Goal: Check status

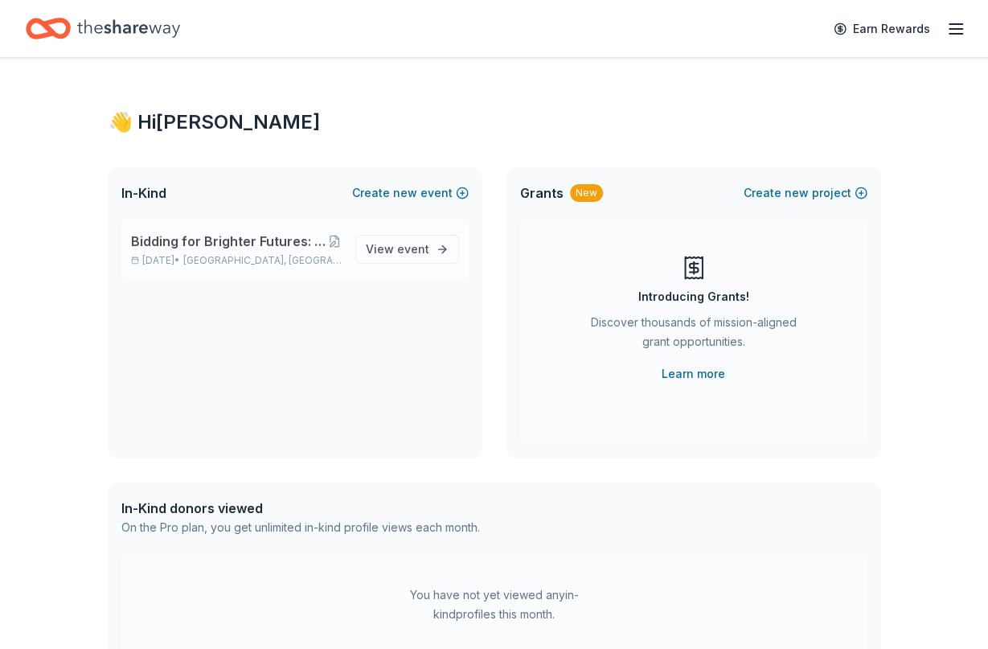
click at [260, 238] on span "Bidding for Brighter Futures: the 2025 Project Nic Benefit Auction" at bounding box center [229, 241] width 196 height 19
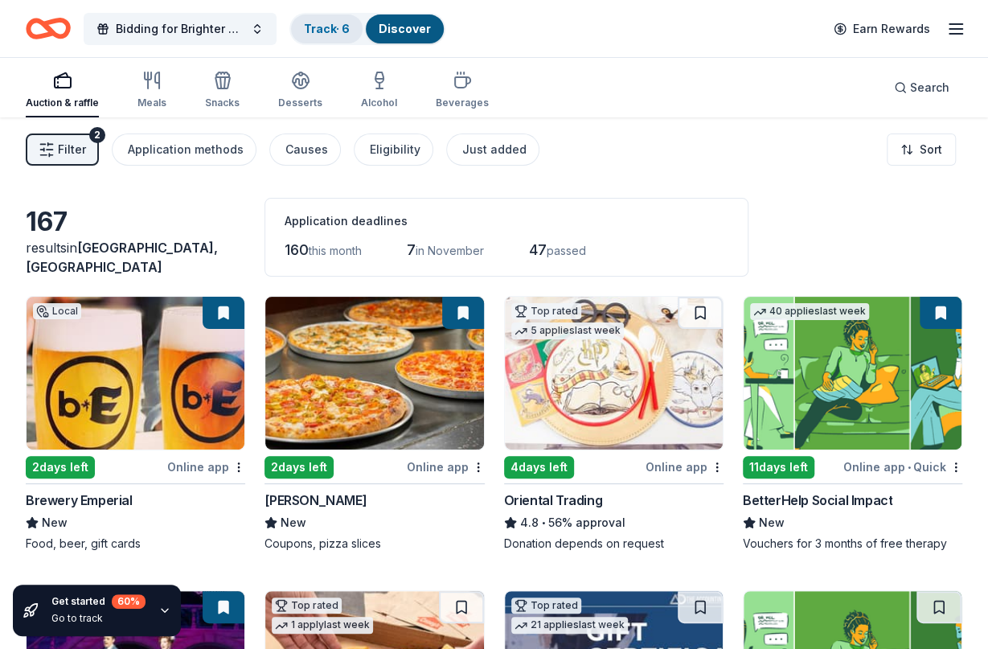
click at [335, 23] on link "Track · 6" at bounding box center [327, 29] width 46 height 14
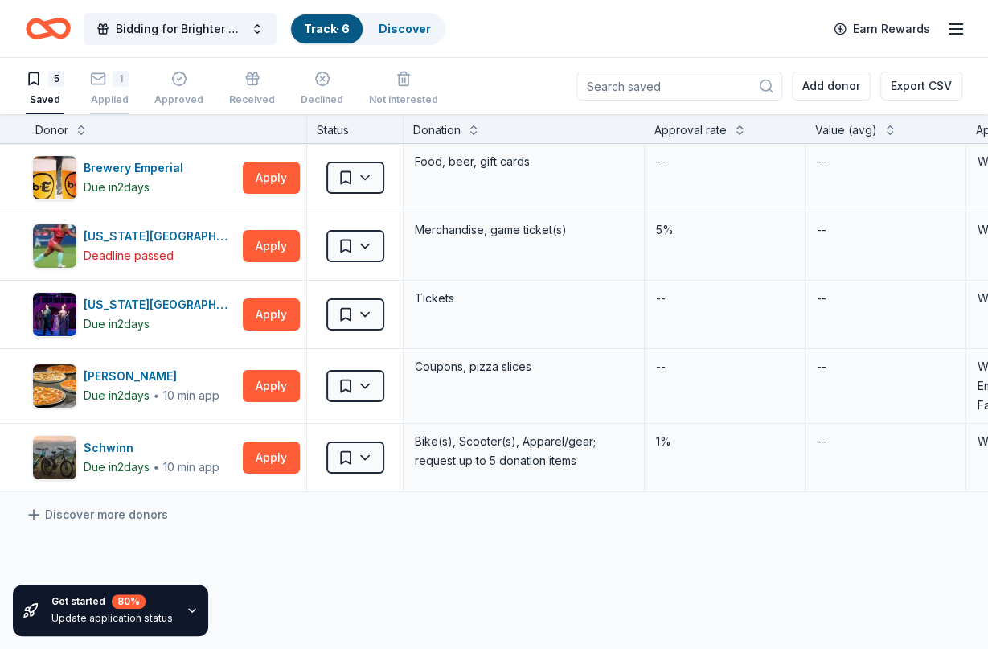
click at [100, 75] on icon "button" at bounding box center [98, 79] width 16 height 16
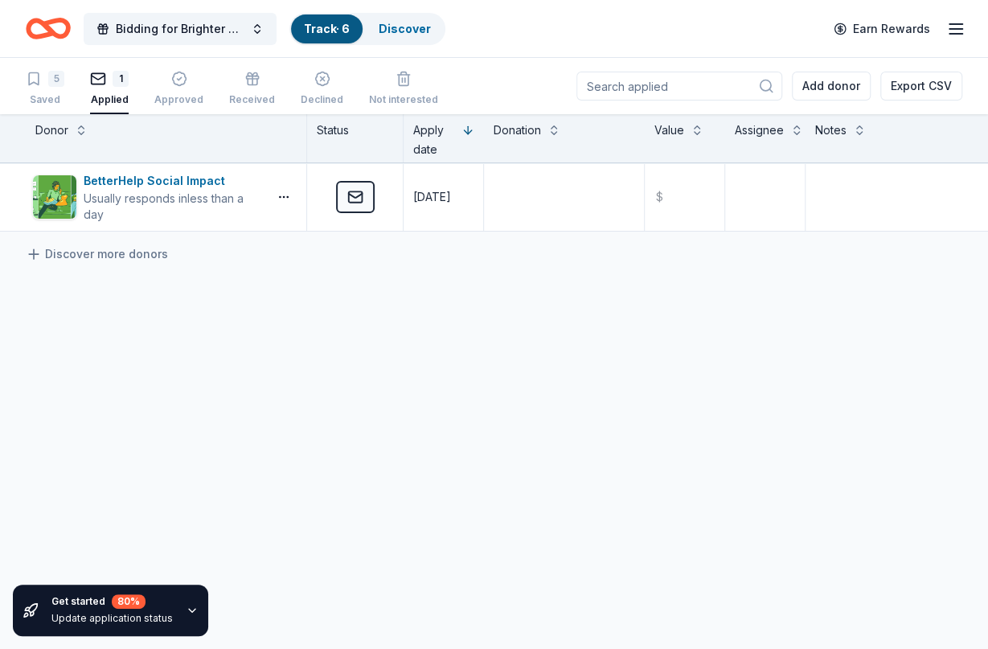
click at [454, 308] on div "BetterHelp Social Impact Usually responds in less than a day Applied [DATE] $ D…" at bounding box center [496, 348] width 992 height 371
click at [955, 27] on icon "button" at bounding box center [955, 28] width 19 height 19
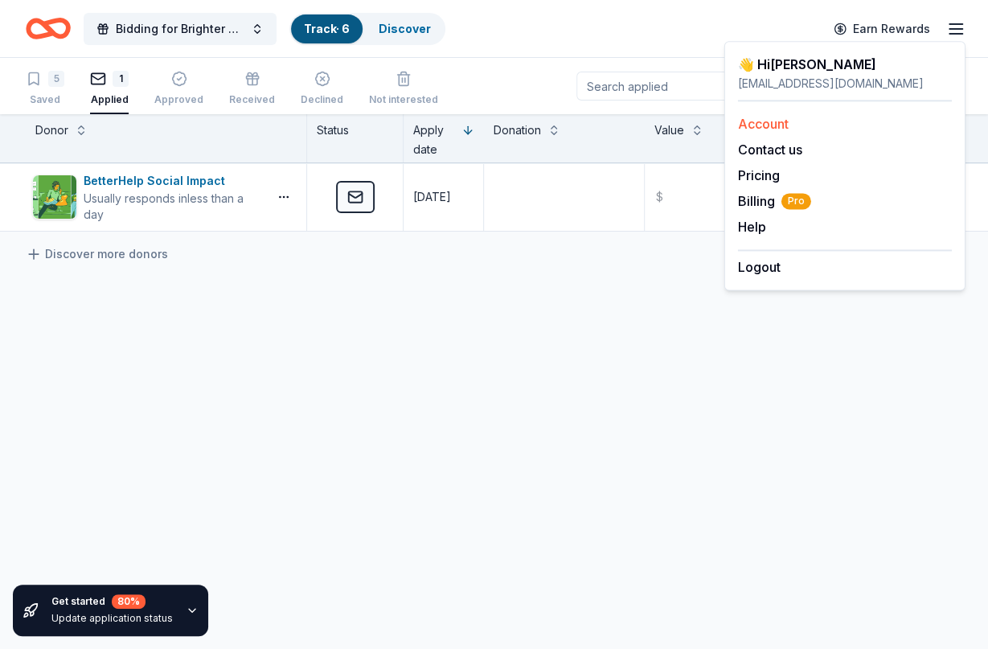
click at [758, 121] on link "Account" at bounding box center [763, 124] width 51 height 16
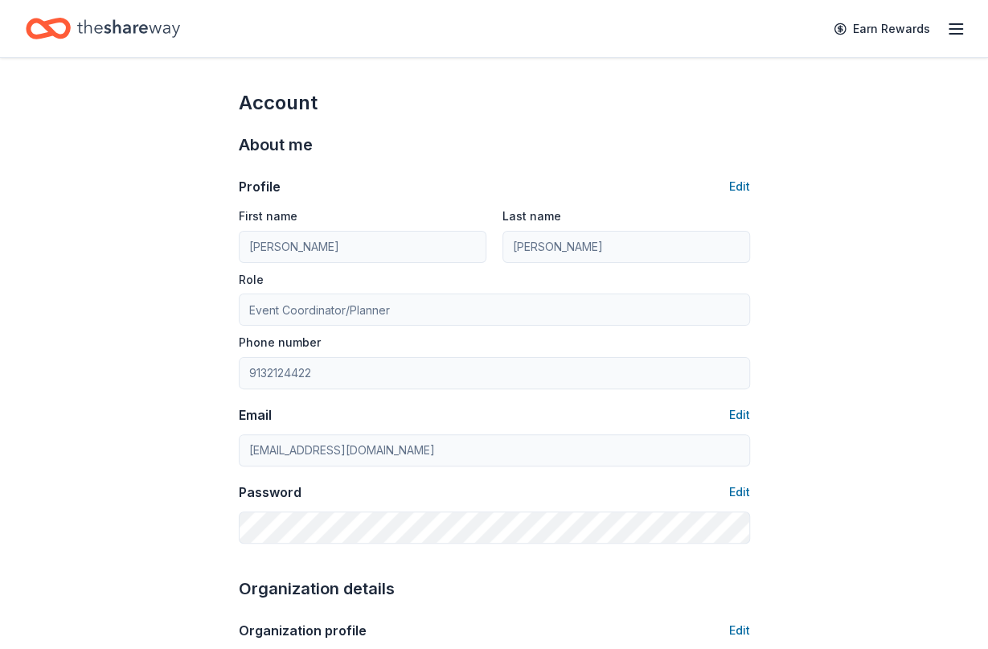
click at [953, 27] on icon "button" at bounding box center [955, 28] width 19 height 19
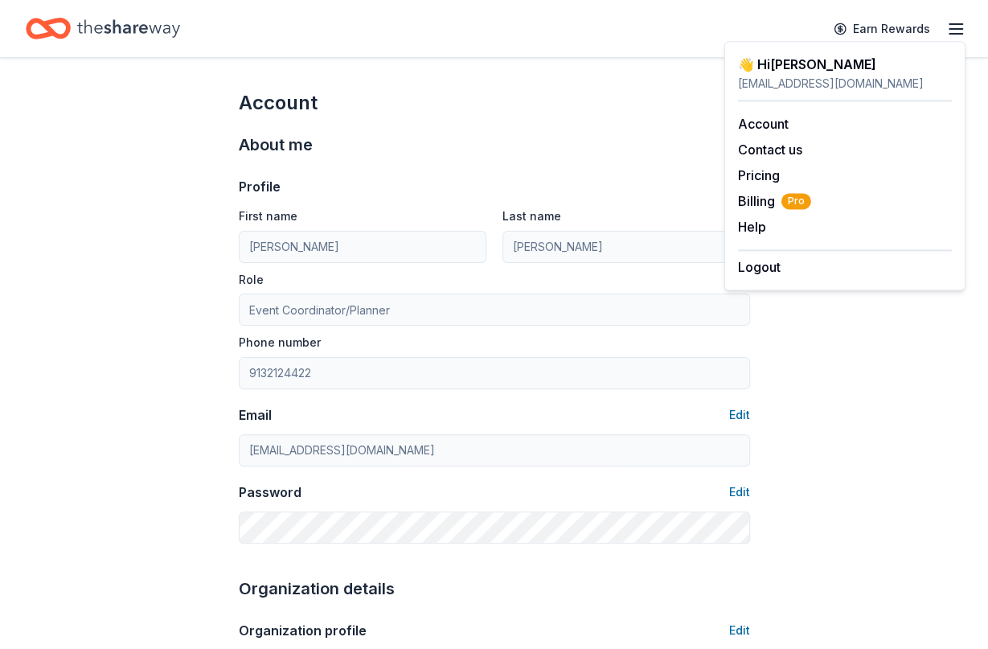
drag, startPoint x: 215, startPoint y: 75, endPoint x: 203, endPoint y: 79, distance: 12.0
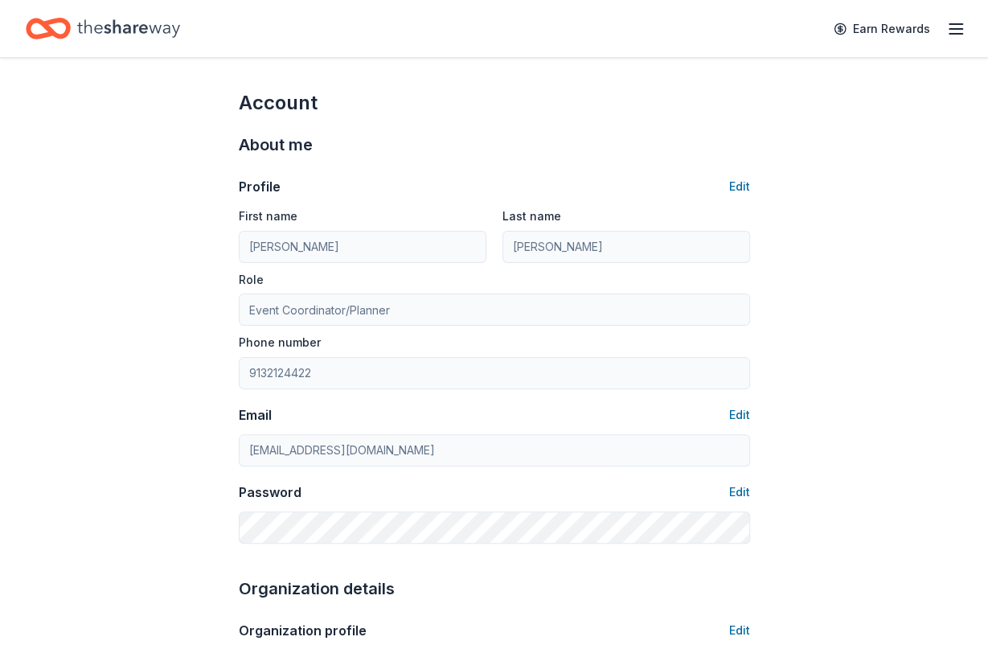
click at [100, 23] on icon "Home" at bounding box center [128, 28] width 103 height 33
click at [148, 23] on icon "Home" at bounding box center [128, 28] width 103 height 33
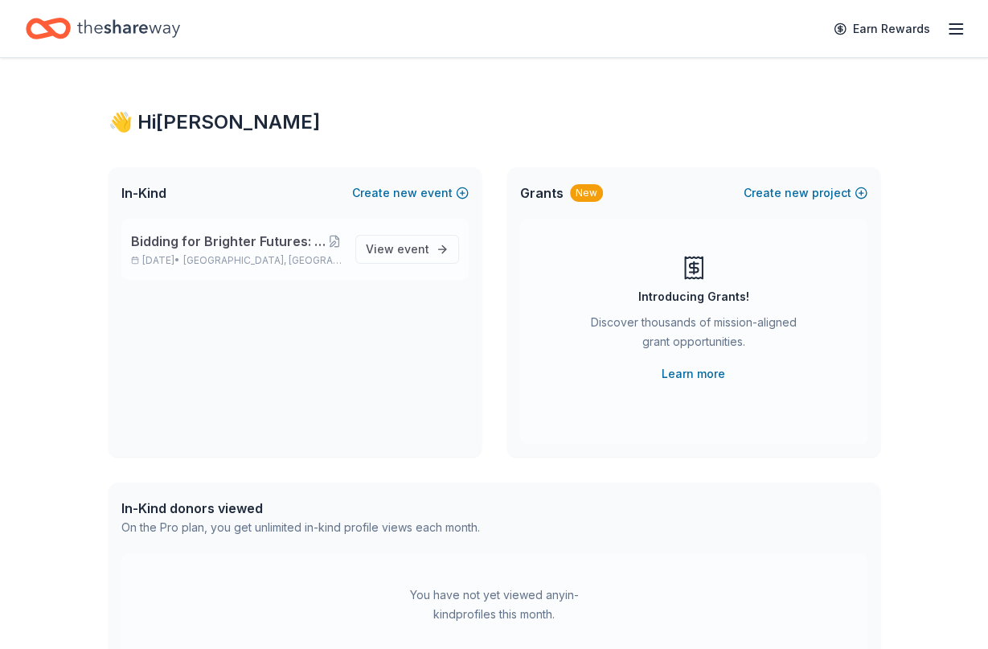
click at [297, 247] on span "Bidding for Brighter Futures: the 2025 Project Nic Benefit Auction" at bounding box center [229, 241] width 196 height 19
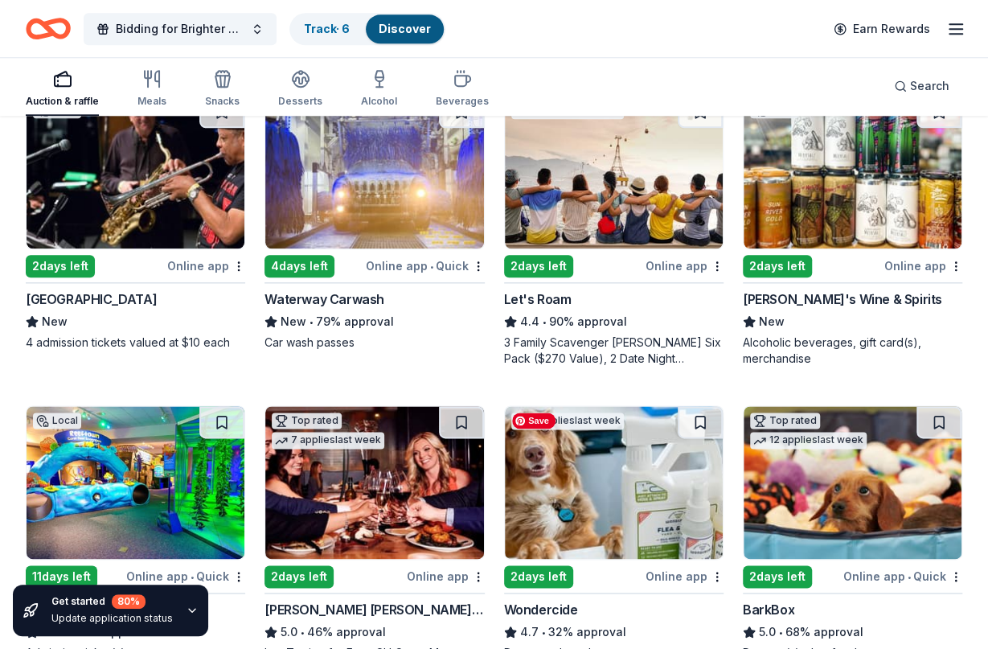
scroll to position [804, 0]
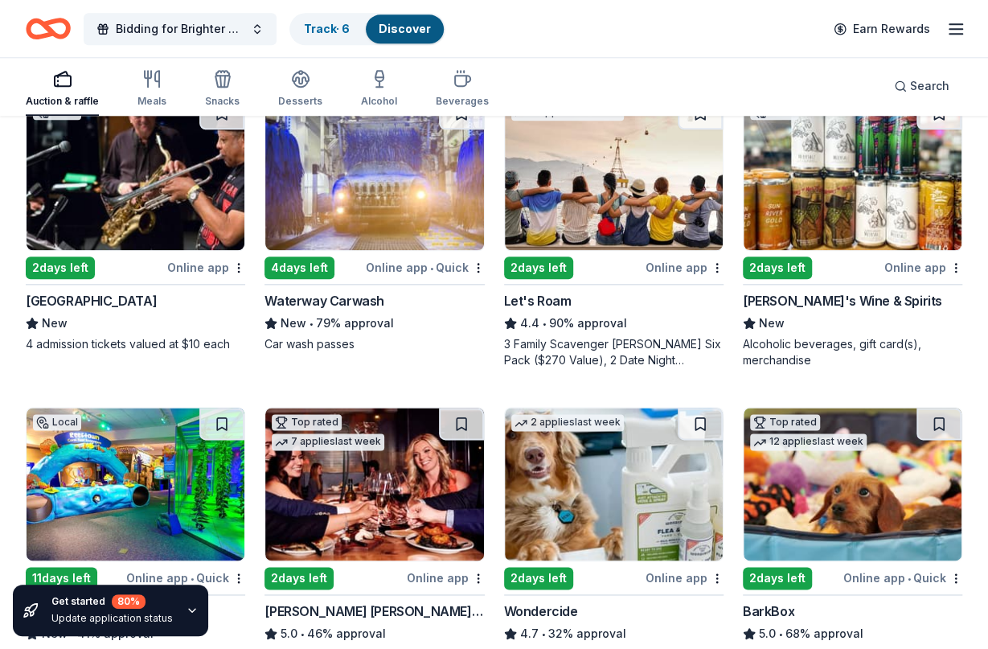
click at [161, 615] on div "Update application status" at bounding box center [111, 618] width 121 height 13
click at [189, 604] on icon "button" at bounding box center [192, 610] width 13 height 13
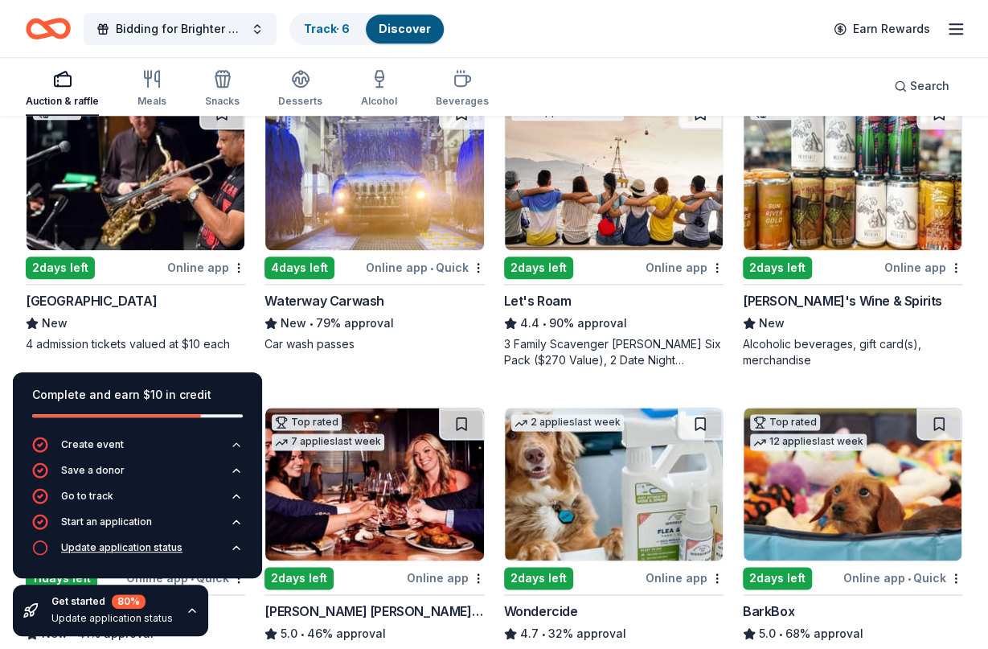
click at [168, 543] on div "Update application status" at bounding box center [121, 547] width 121 height 13
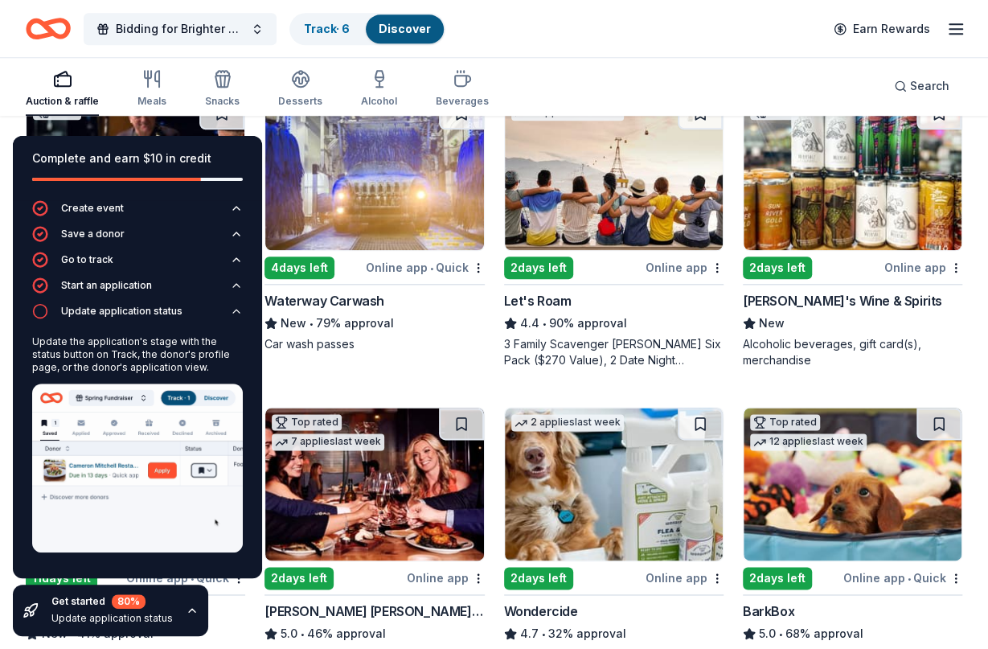
click at [342, 373] on div "Local 2 days left Online app Brewery Emperial New Food, beer, gift cards 2 days…" at bounding box center [494, 240] width 937 height 1497
click at [617, 22] on div "Bidding for Brighter Futures: the 2025 Project Nic Benefit Auction Track · 6 Di…" at bounding box center [494, 29] width 937 height 38
click at [694, 68] on div "Auction & raffle Meals Snacks Desserts Alcohol Beverages Search" at bounding box center [494, 85] width 937 height 59
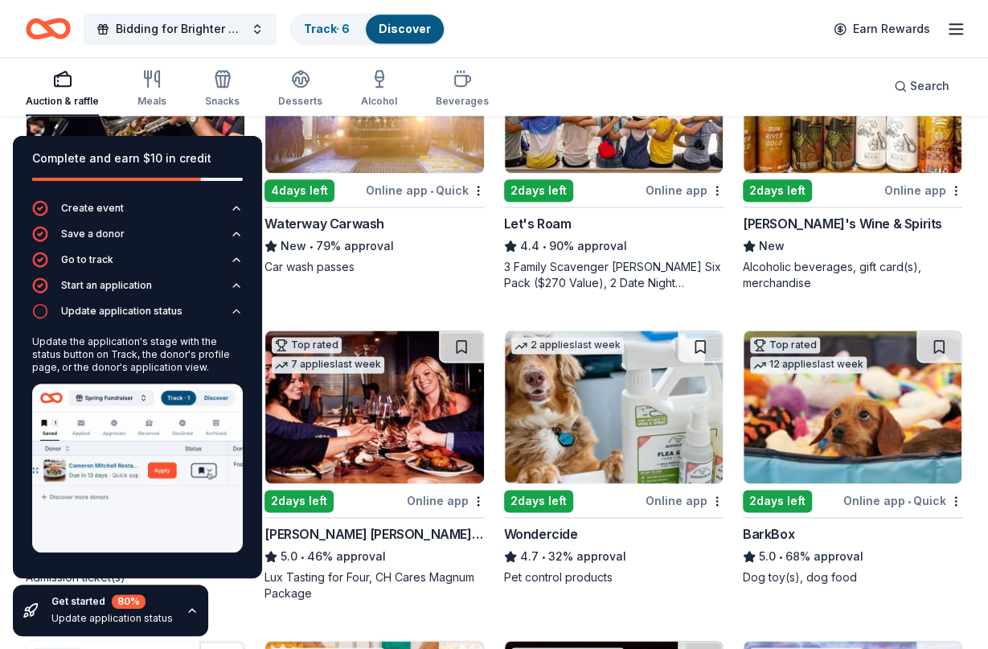
scroll to position [884, 0]
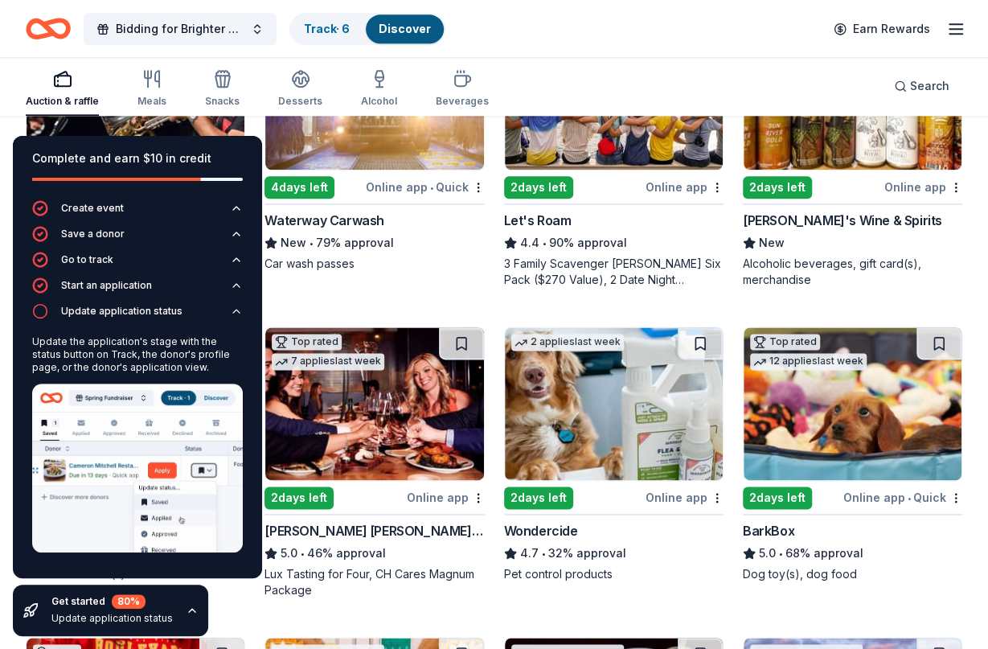
click at [186, 609] on icon "button" at bounding box center [192, 610] width 13 height 13
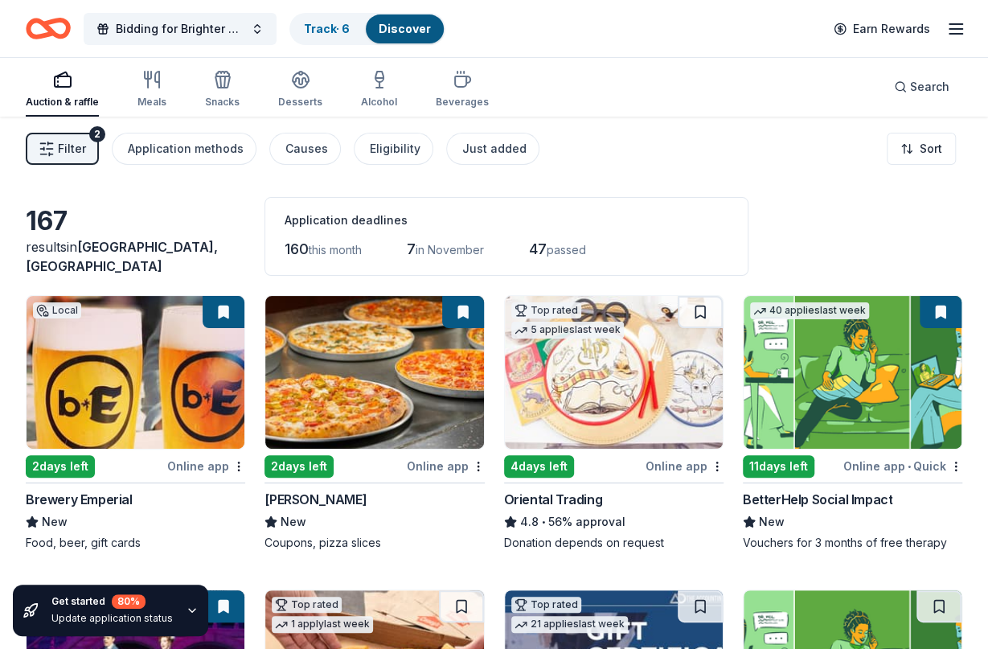
scroll to position [0, 0]
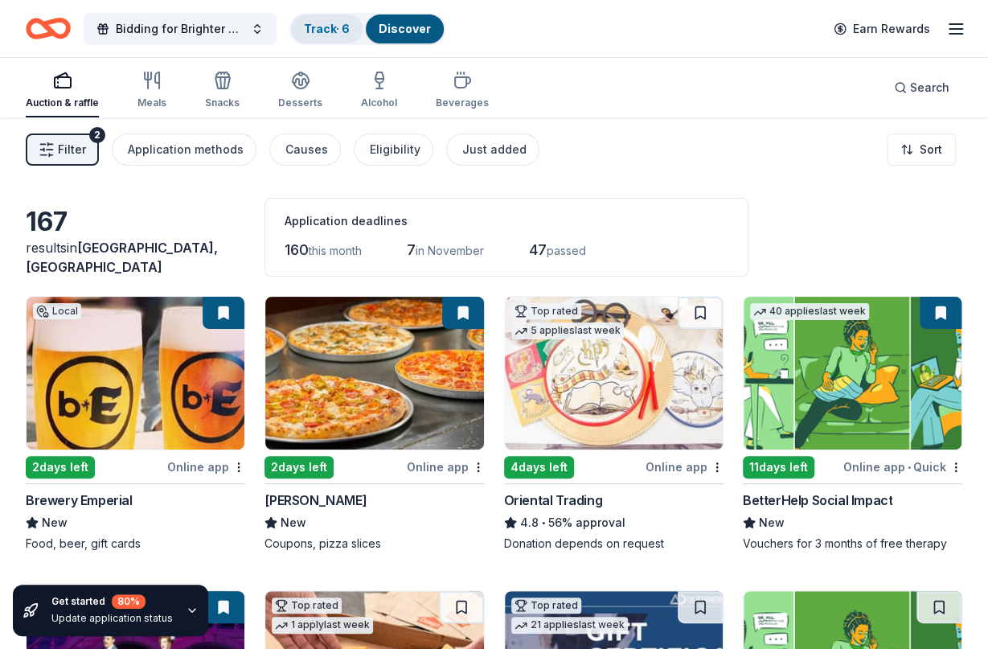
click at [337, 23] on link "Track · 6" at bounding box center [327, 29] width 46 height 14
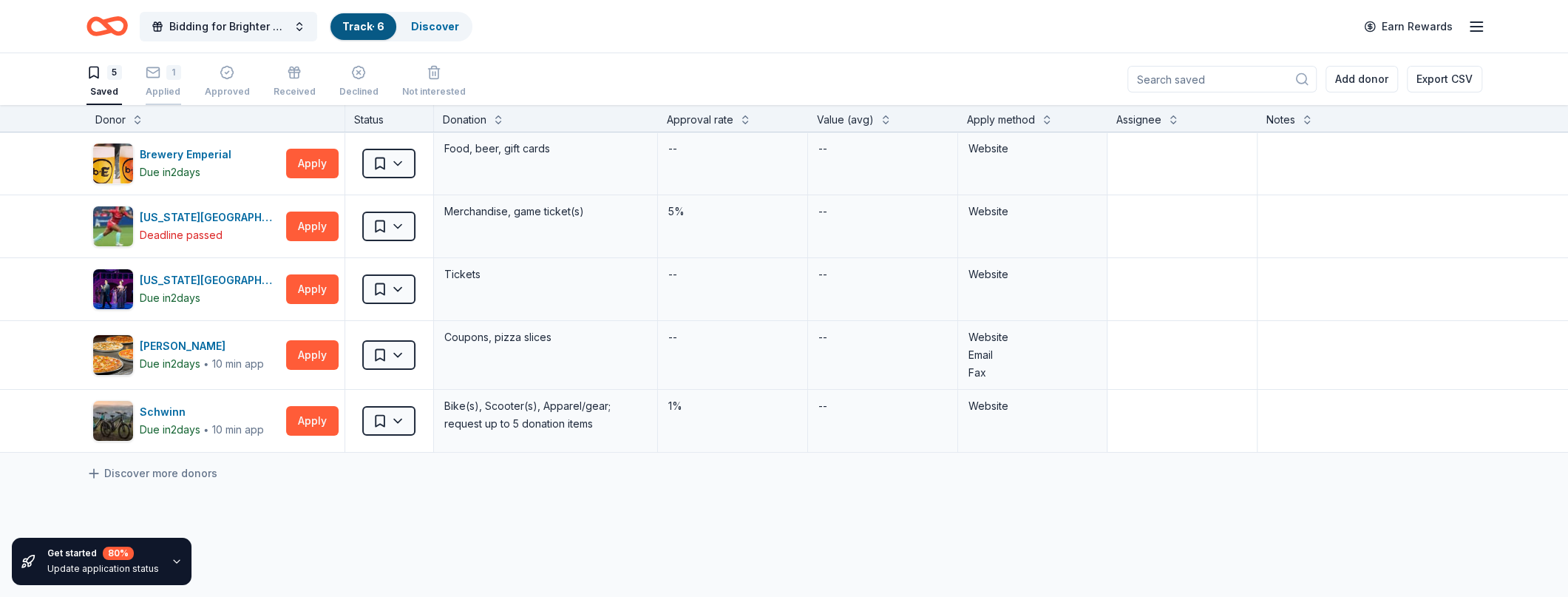
click at [155, 68] on icon "button" at bounding box center [153, 73] width 15 height 15
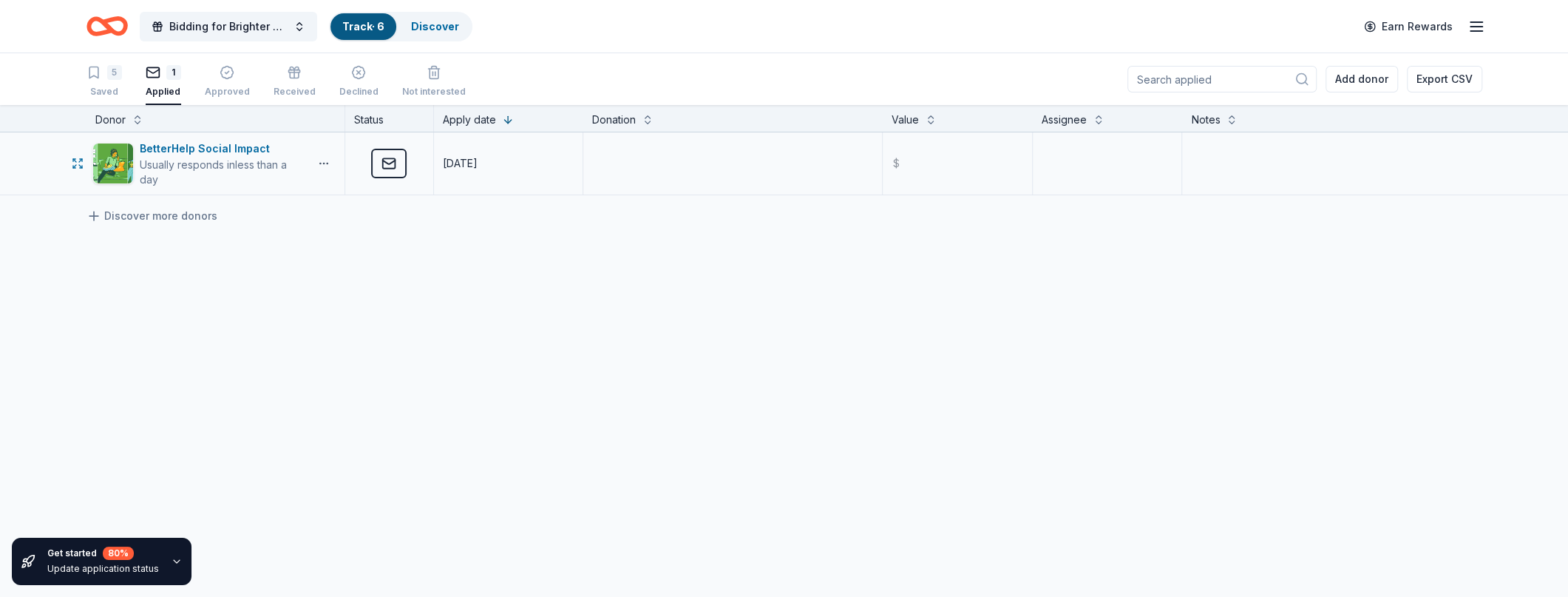
click at [323, 160] on button "button" at bounding box center [324, 163] width 29 height 12
click at [510, 279] on div "BetterHelp Social Impact Usually responds in less than a day Applied [DATE] $ D…" at bounding box center [784, 303] width 1568 height 341
click at [908, 27] on line "button" at bounding box center [1476, 27] width 12 height 0
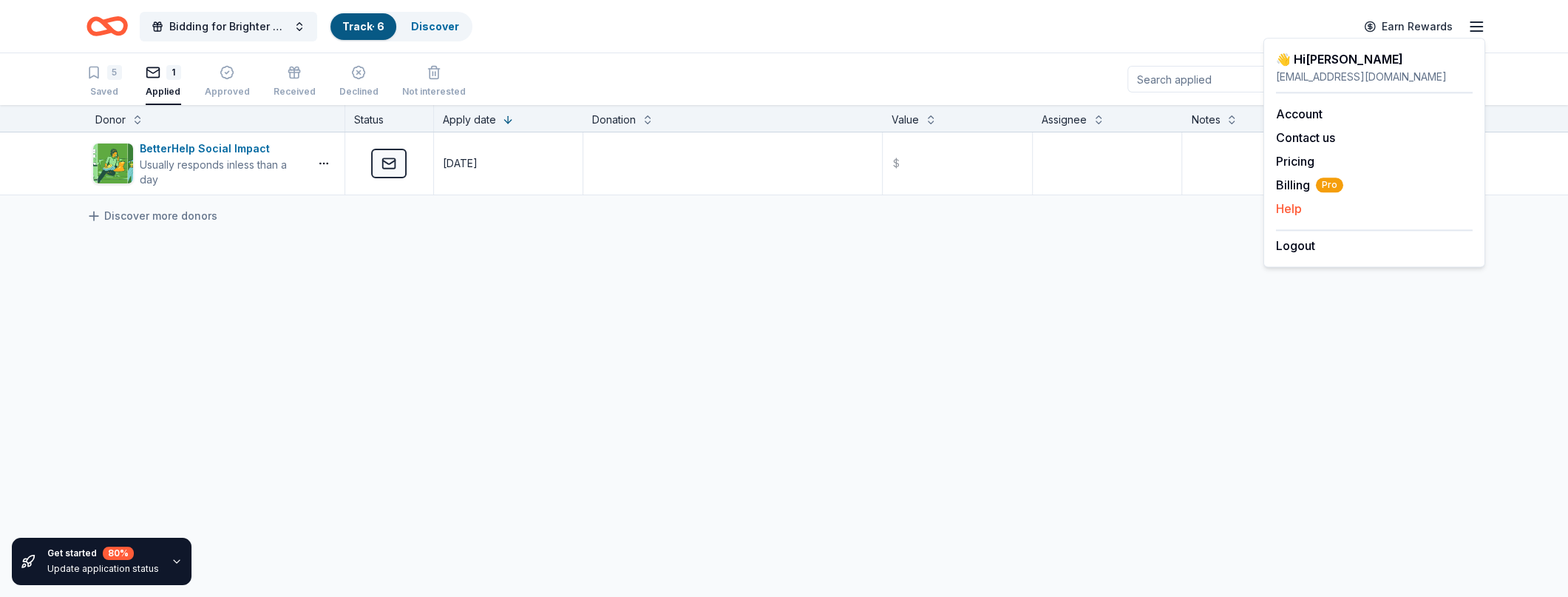
click at [908, 205] on button "Help" at bounding box center [1289, 208] width 26 height 17
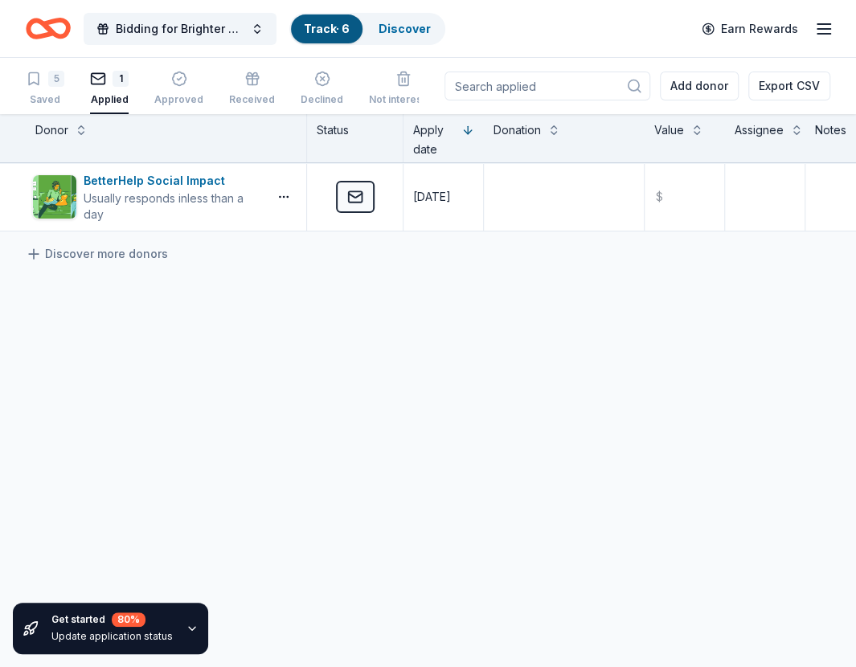
click at [252, 268] on div "Discover more donors" at bounding box center [496, 254] width 992 height 45
